Goal: Task Accomplishment & Management: Manage account settings

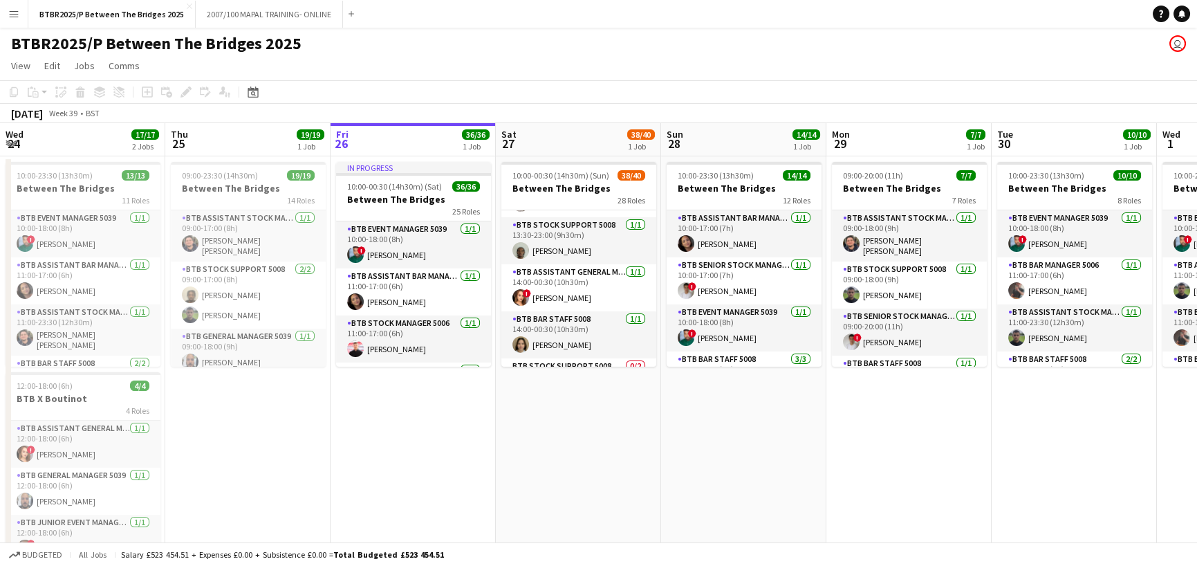
scroll to position [899, 0]
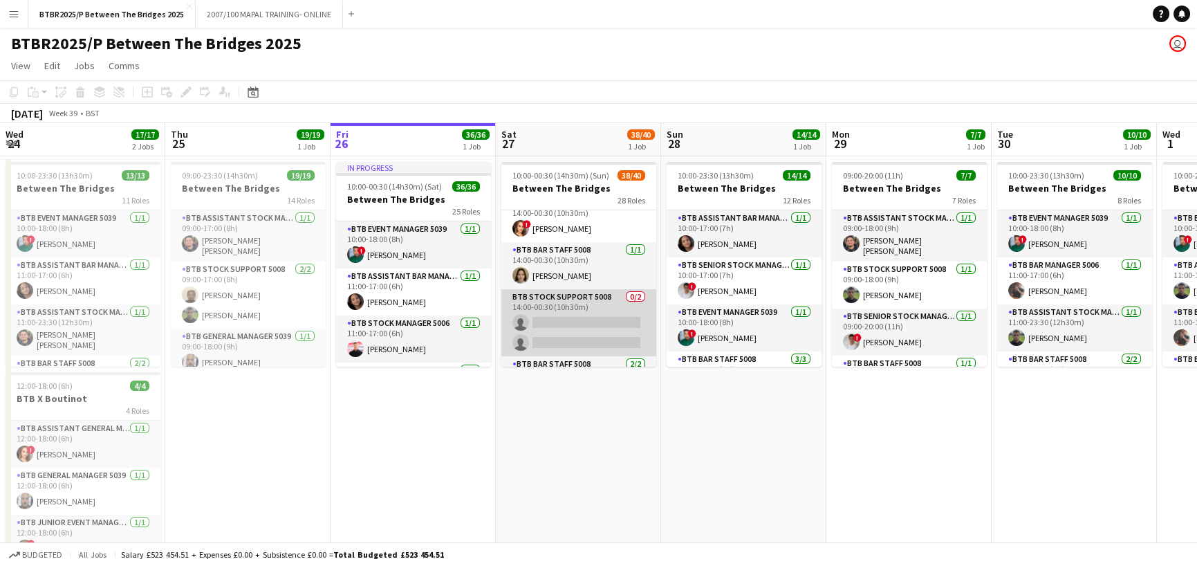
click at [589, 318] on app-card-role "BTB Stock support 5008 0/2 14:00-00:30 (10h30m) single-neutral-actions single-n…" at bounding box center [578, 322] width 155 height 67
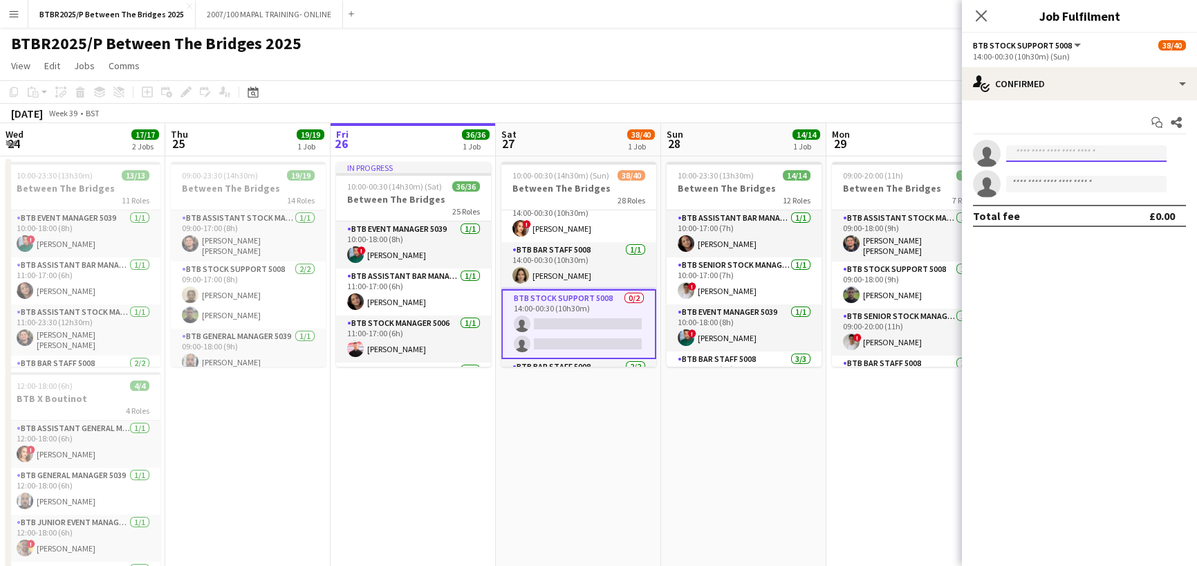
click at [1023, 158] on input at bounding box center [1086, 153] width 160 height 17
type input "*"
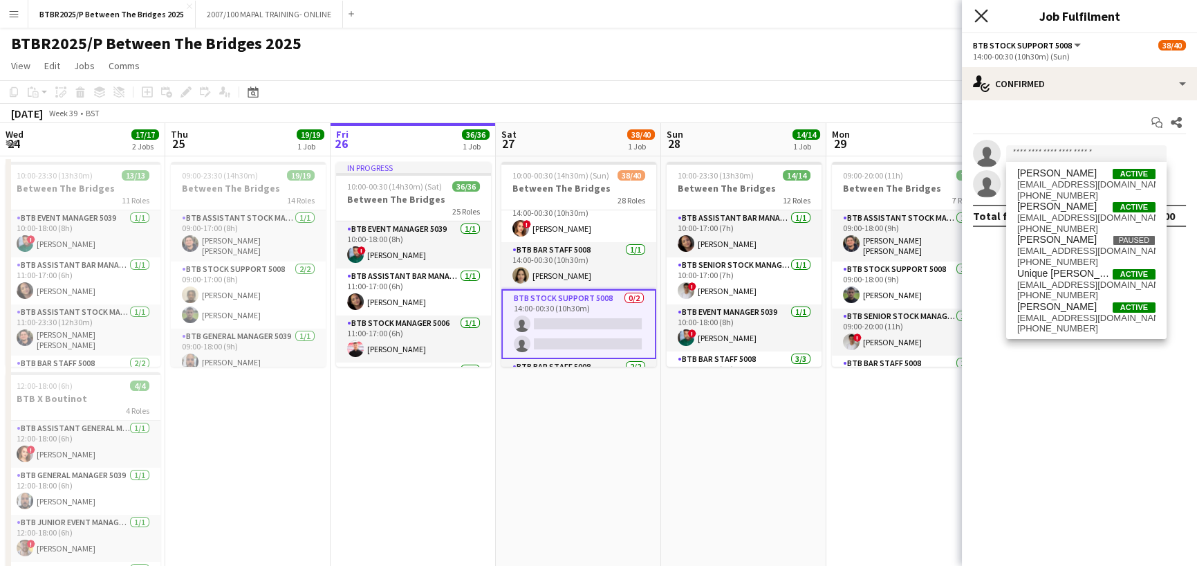
click at [983, 19] on icon "Close pop-in" at bounding box center [980, 15] width 13 height 13
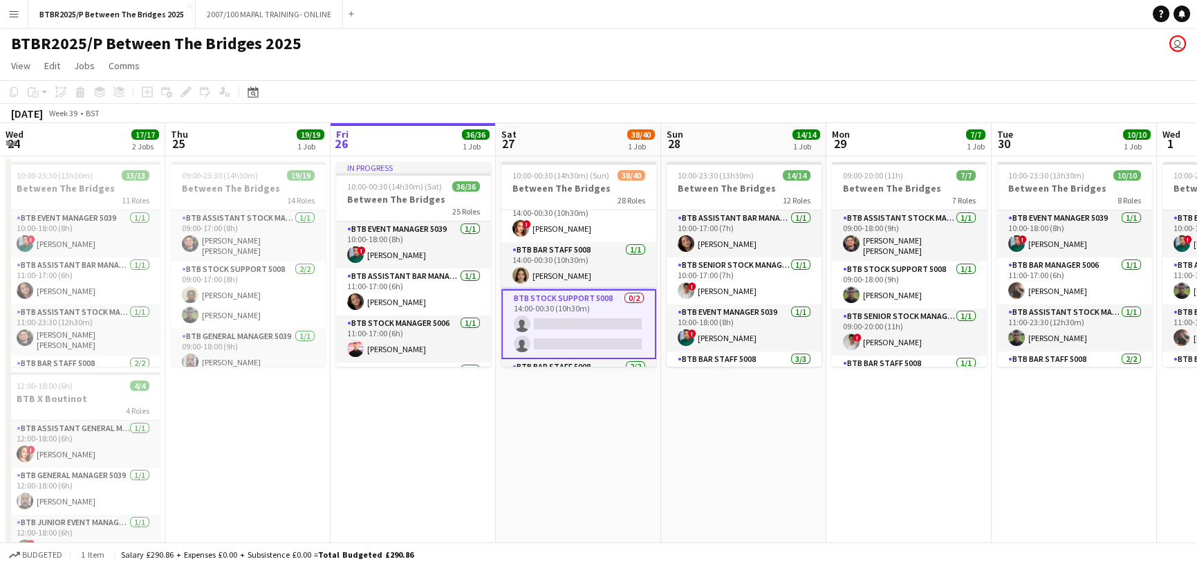
click at [760, 51] on div "BTBR2025/P Between The Bridges 2025 user" at bounding box center [598, 41] width 1197 height 26
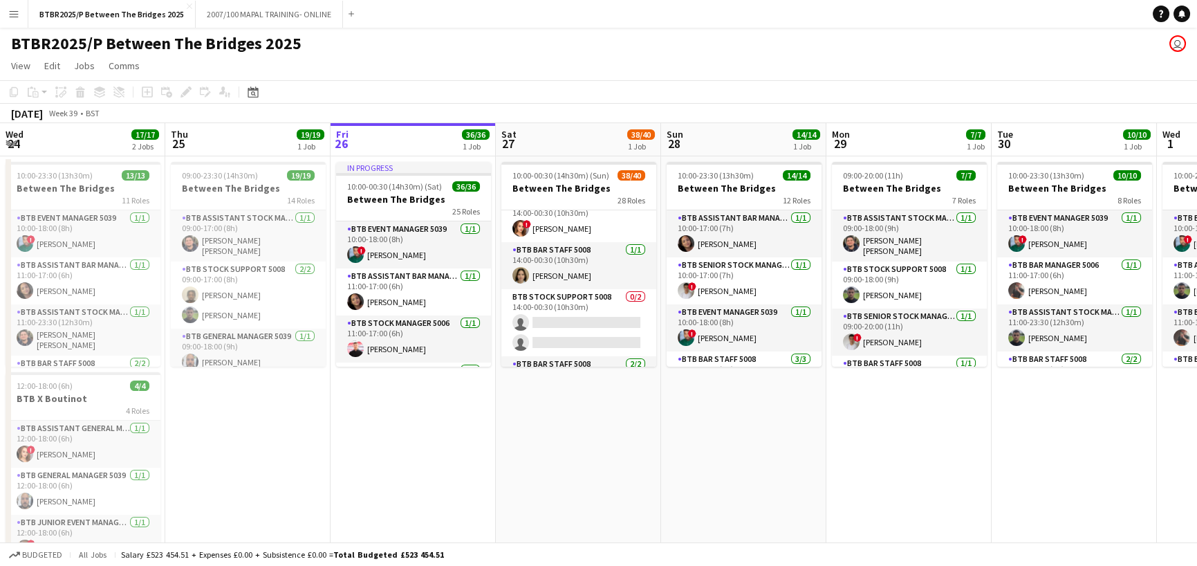
click at [14, 17] on app-icon "Menu" at bounding box center [13, 13] width 11 height 11
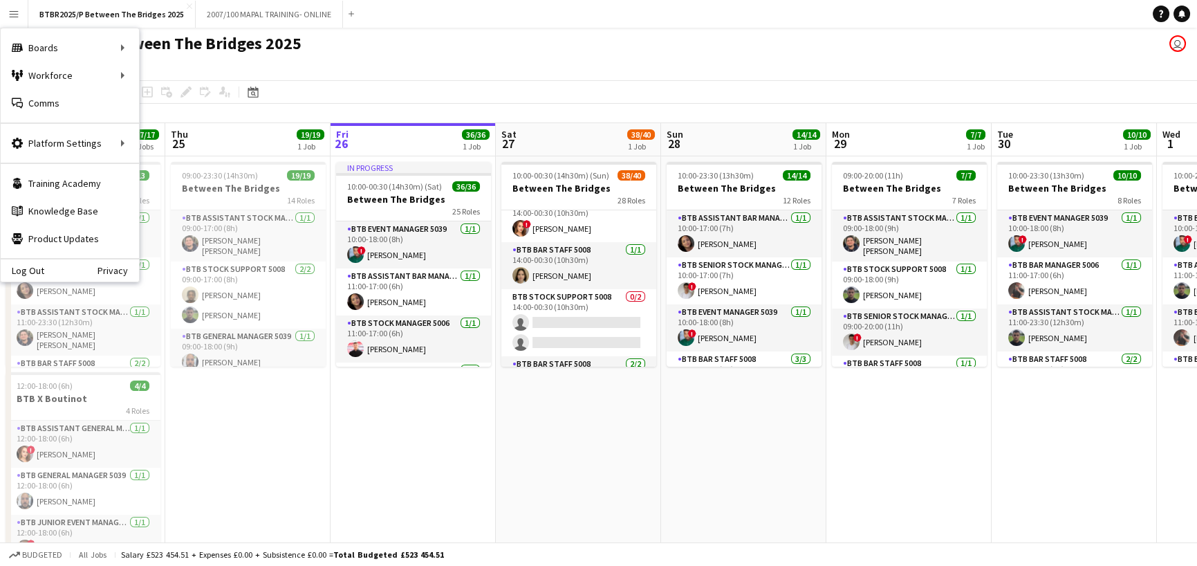
click at [485, 43] on div "BTBR2025/P Between The Bridges 2025 user" at bounding box center [598, 41] width 1197 height 26
